Goal: Transaction & Acquisition: Purchase product/service

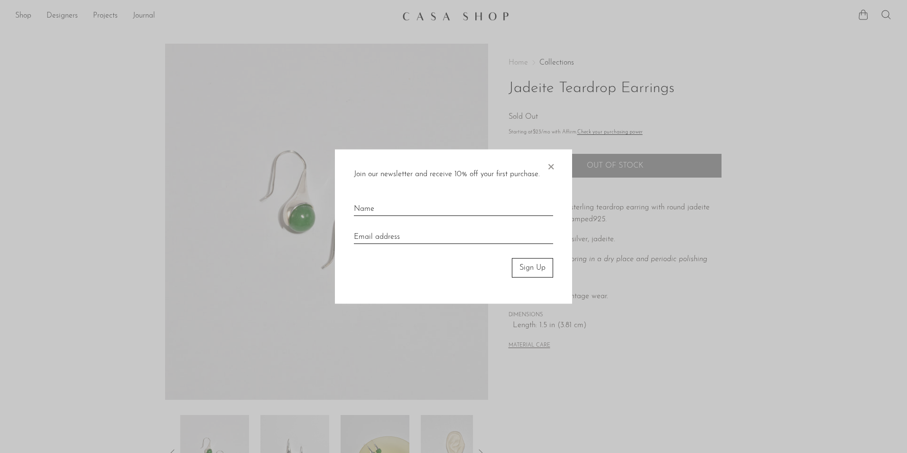
click at [18, 17] on div at bounding box center [453, 226] width 907 height 453
click at [549, 167] on span "×" at bounding box center [550, 164] width 9 height 30
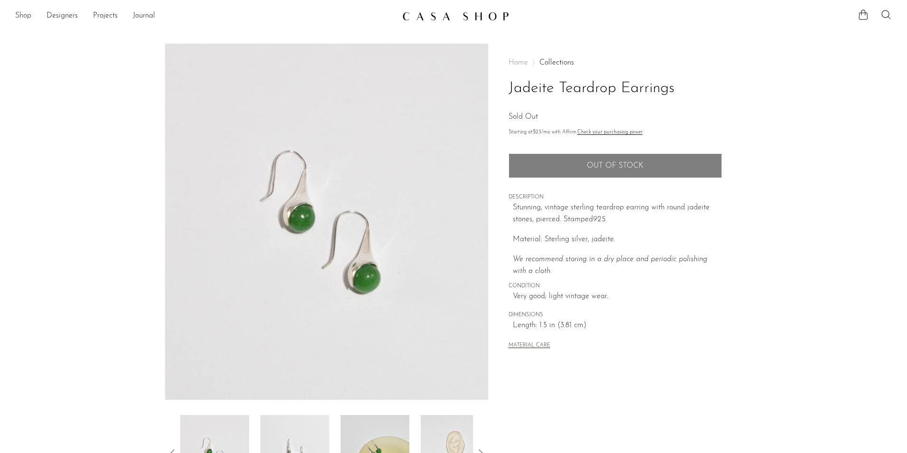
click at [28, 15] on link "Shop" at bounding box center [23, 16] width 16 height 12
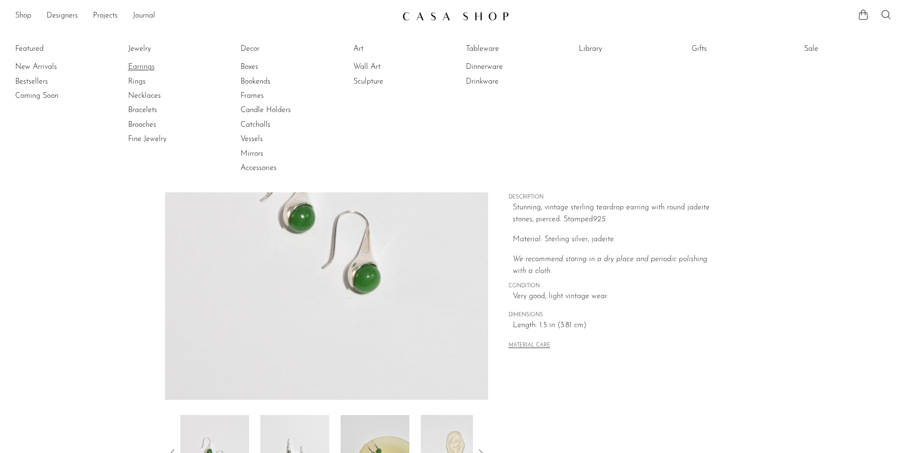
click at [135, 64] on link "Earrings" at bounding box center [163, 67] width 71 height 10
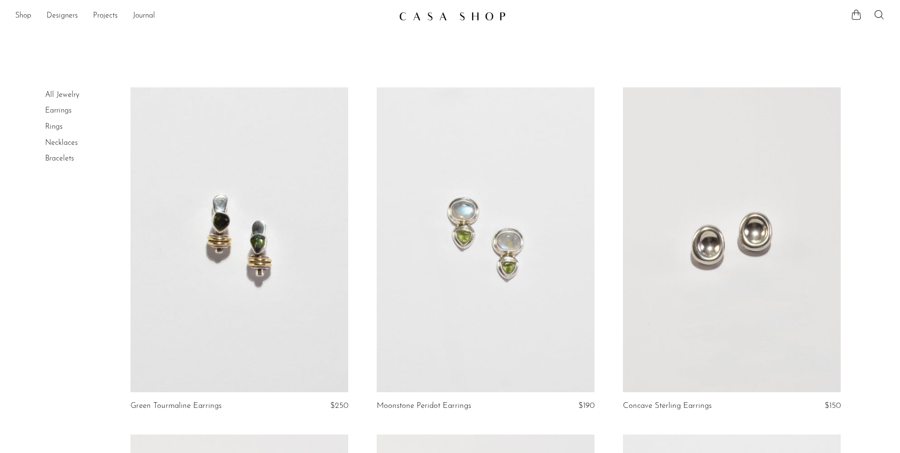
click at [61, 107] on link "Earrings" at bounding box center [58, 111] width 27 height 8
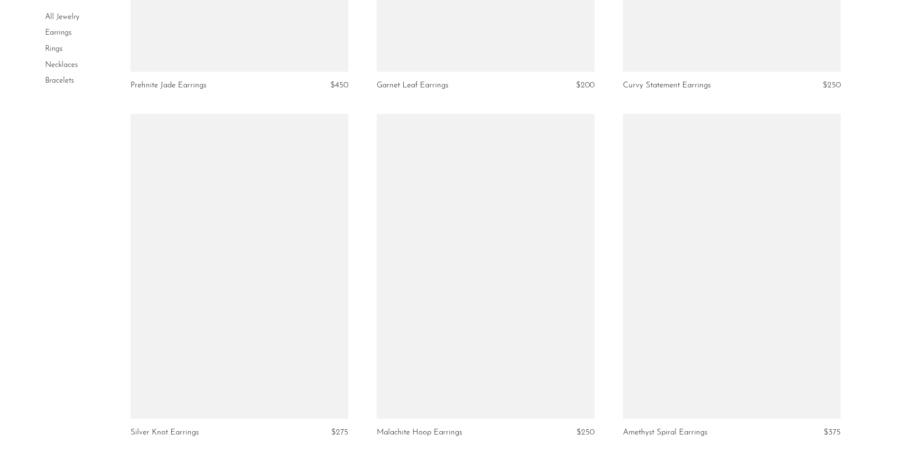
scroll to position [2799, 0]
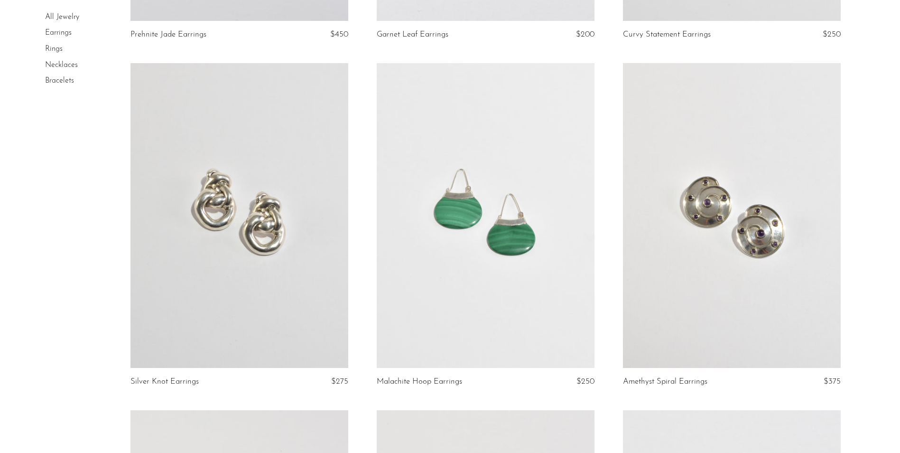
click at [449, 223] on link at bounding box center [486, 215] width 218 height 305
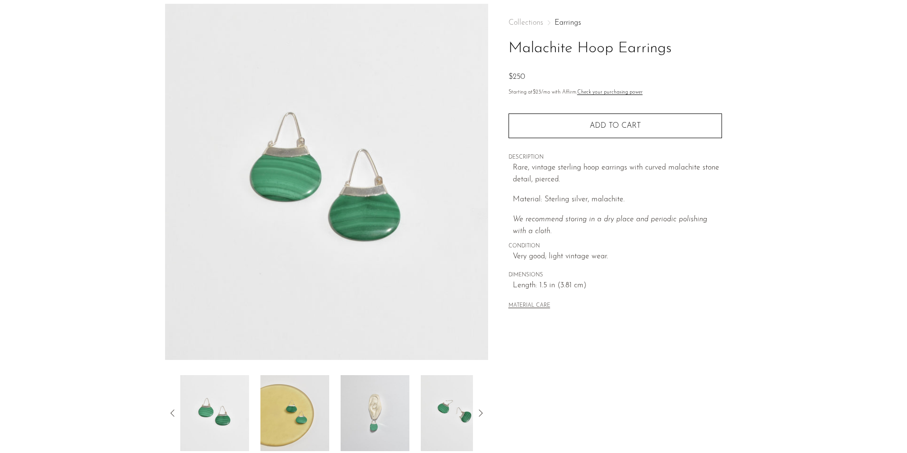
scroll to position [95, 0]
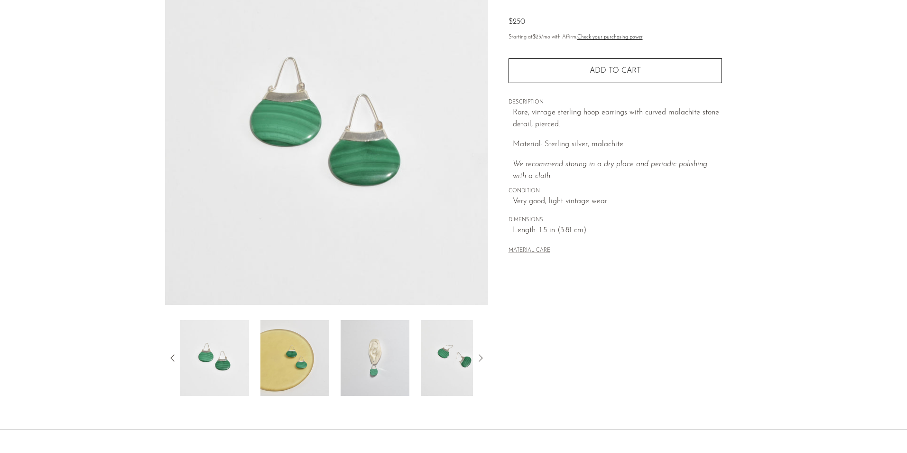
click at [467, 352] on img at bounding box center [455, 358] width 69 height 76
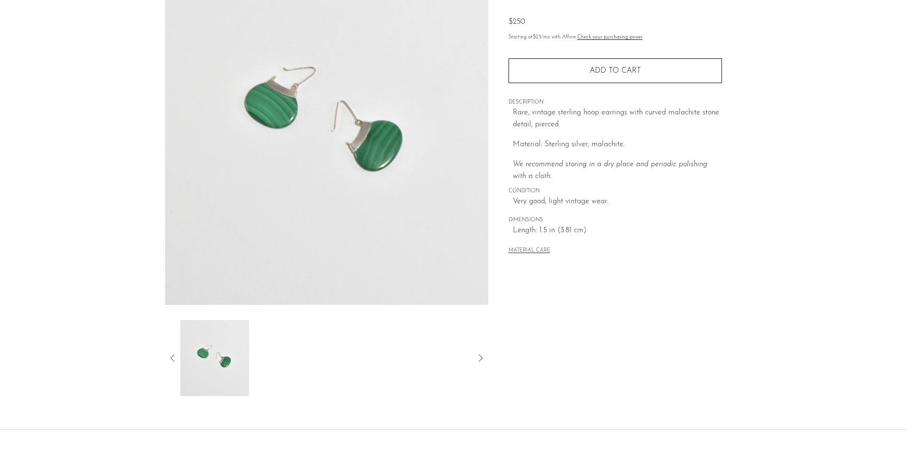
click at [170, 357] on icon at bounding box center [172, 357] width 11 height 11
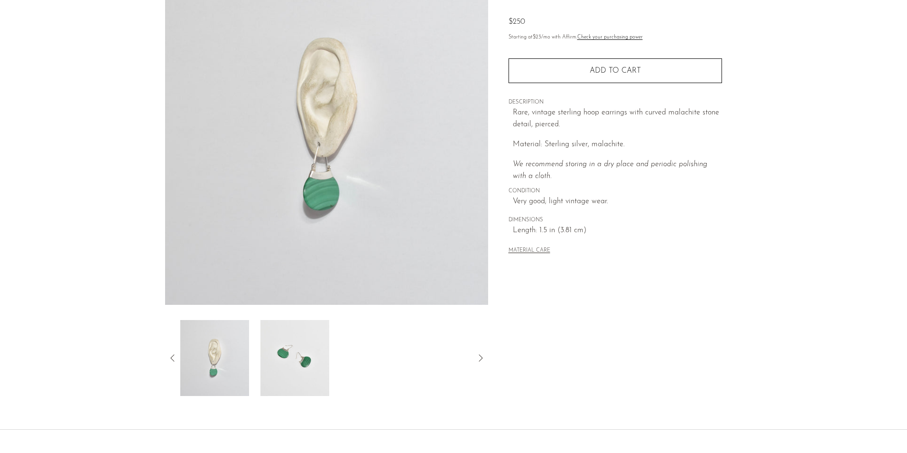
click at [170, 357] on icon at bounding box center [172, 357] width 11 height 11
